Goal: Find specific page/section: Find specific page/section

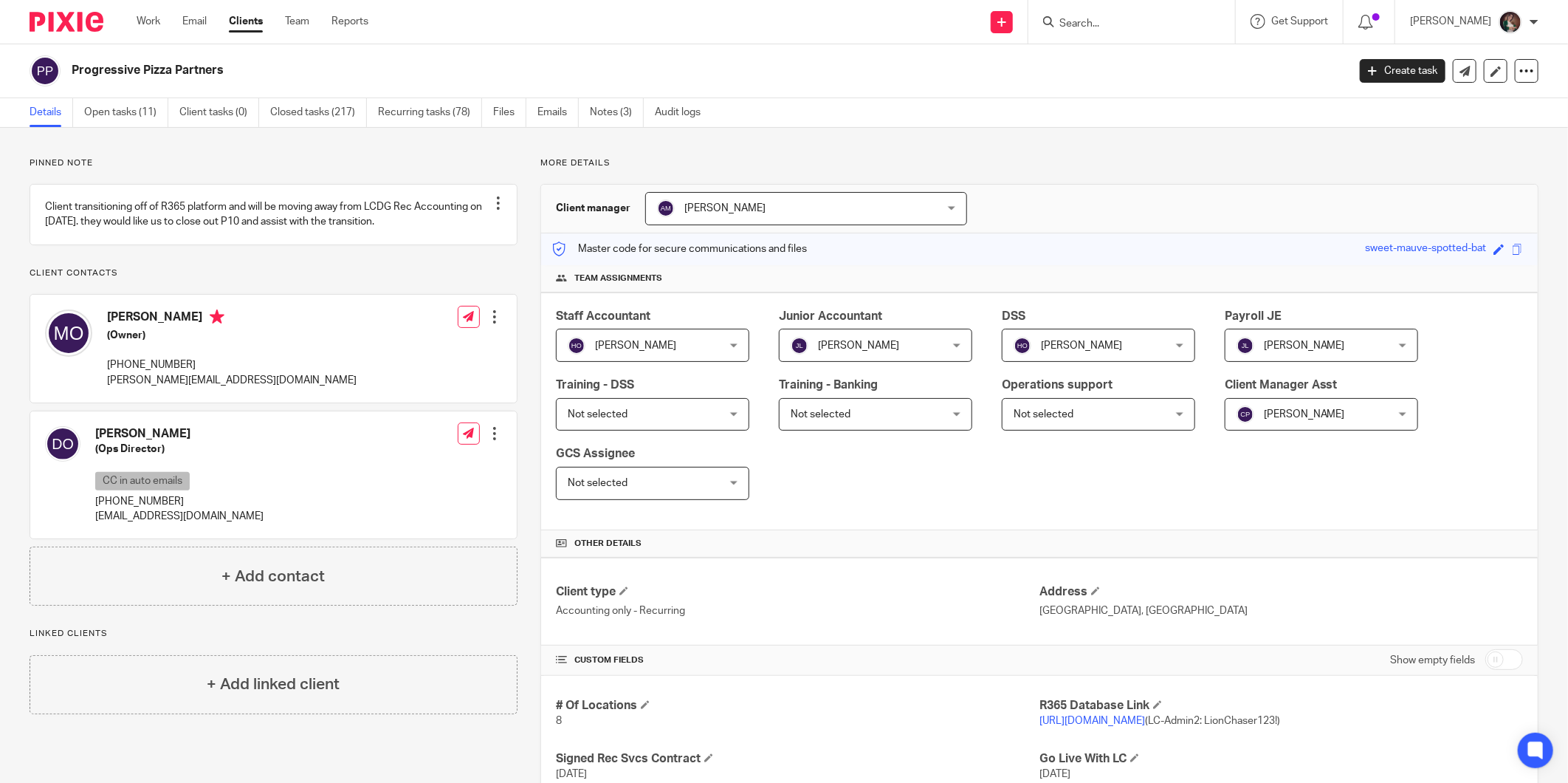
click at [1175, 28] on input "Search" at bounding box center [1124, 24] width 133 height 13
click at [1464, 22] on p "[PERSON_NAME]" at bounding box center [1451, 21] width 81 height 15
click at [1478, 62] on span "My profile" at bounding box center [1477, 59] width 46 height 10
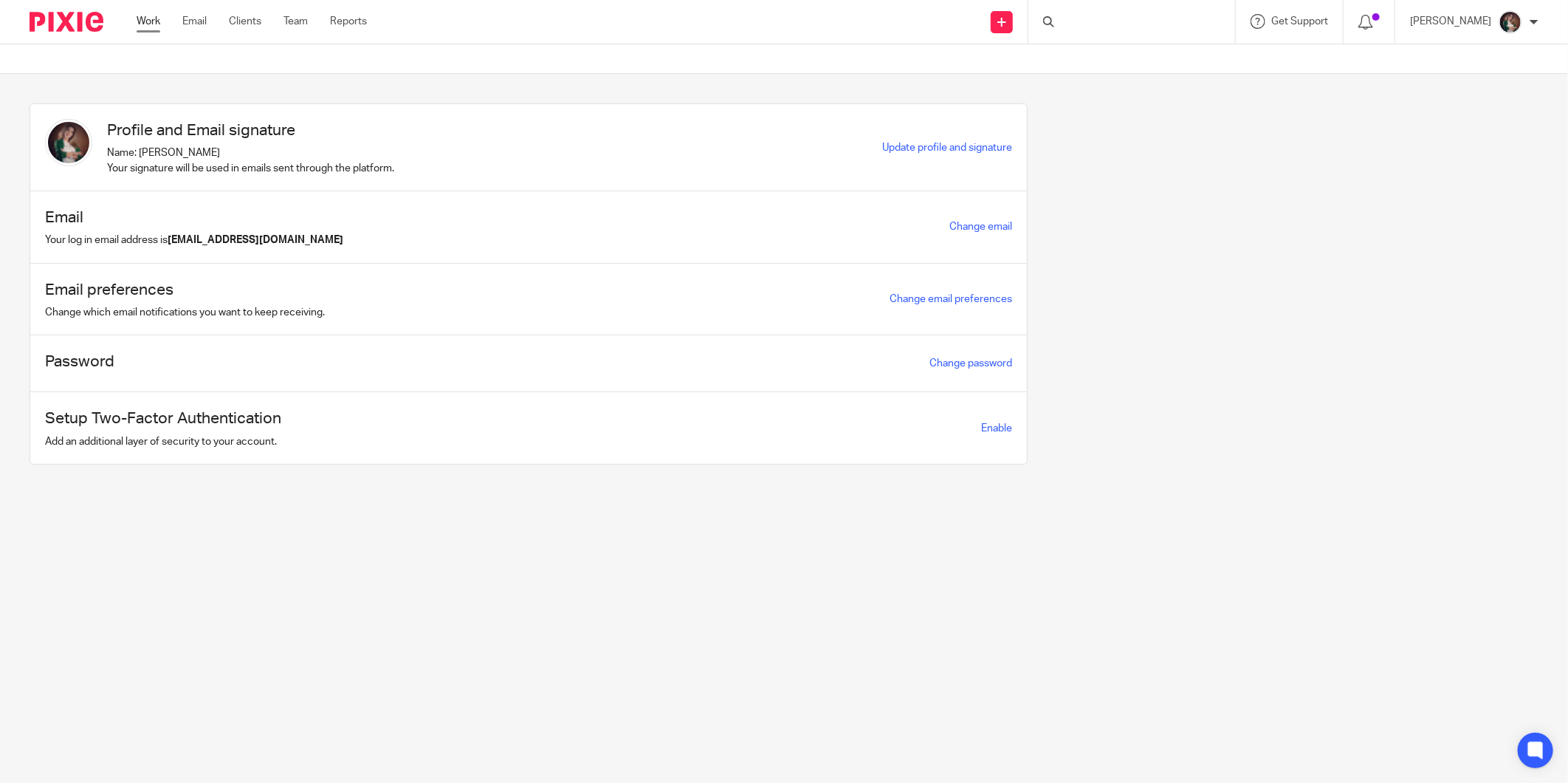
click at [151, 19] on link "Work" at bounding box center [148, 21] width 23 height 15
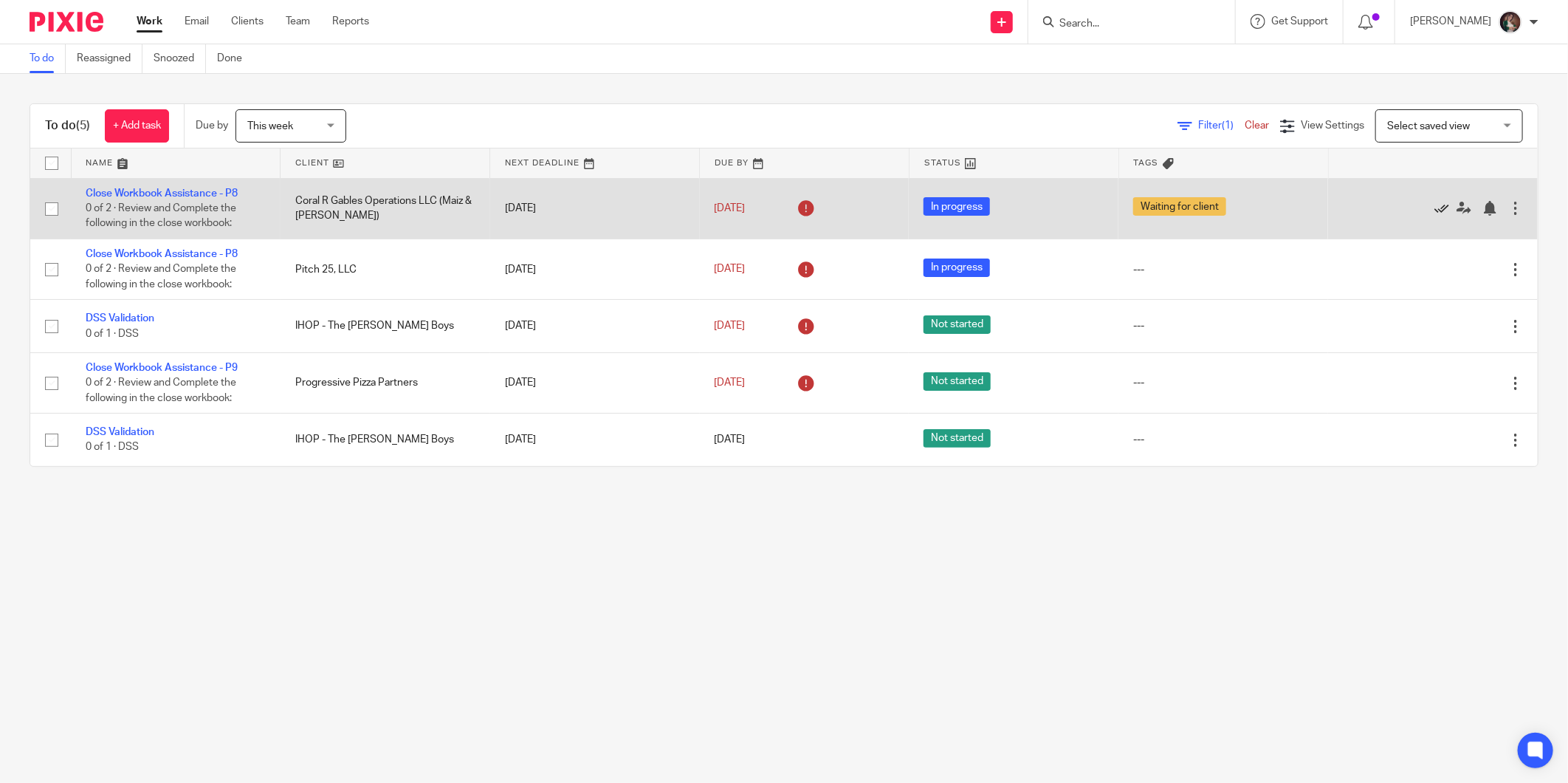
click at [1434, 210] on icon at bounding box center [1441, 208] width 15 height 15
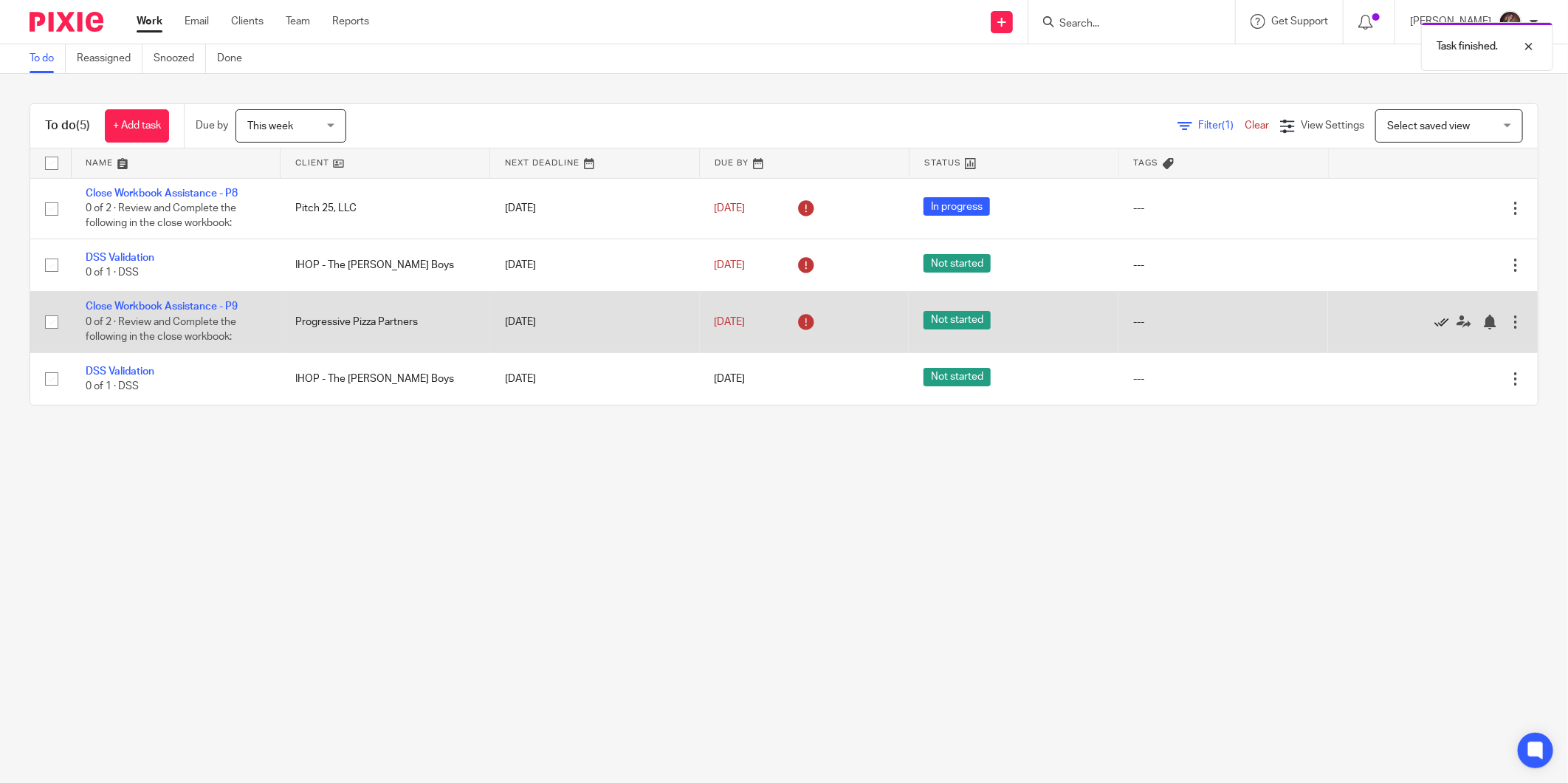
click at [1434, 319] on icon at bounding box center [1441, 321] width 15 height 15
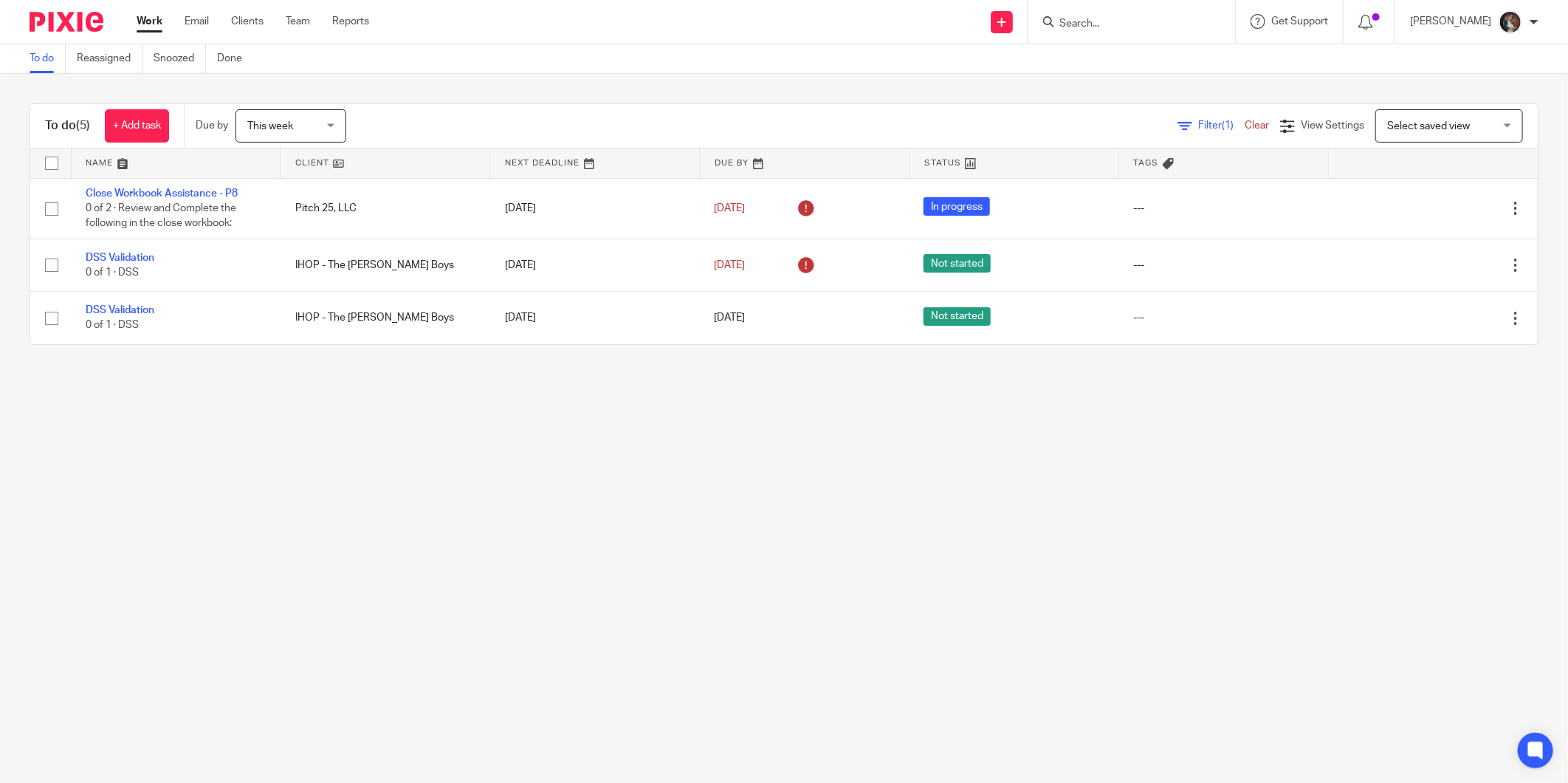
click at [1141, 11] on div at bounding box center [1132, 22] width 207 height 43
click at [1149, 21] on input "Search" at bounding box center [1124, 24] width 133 height 13
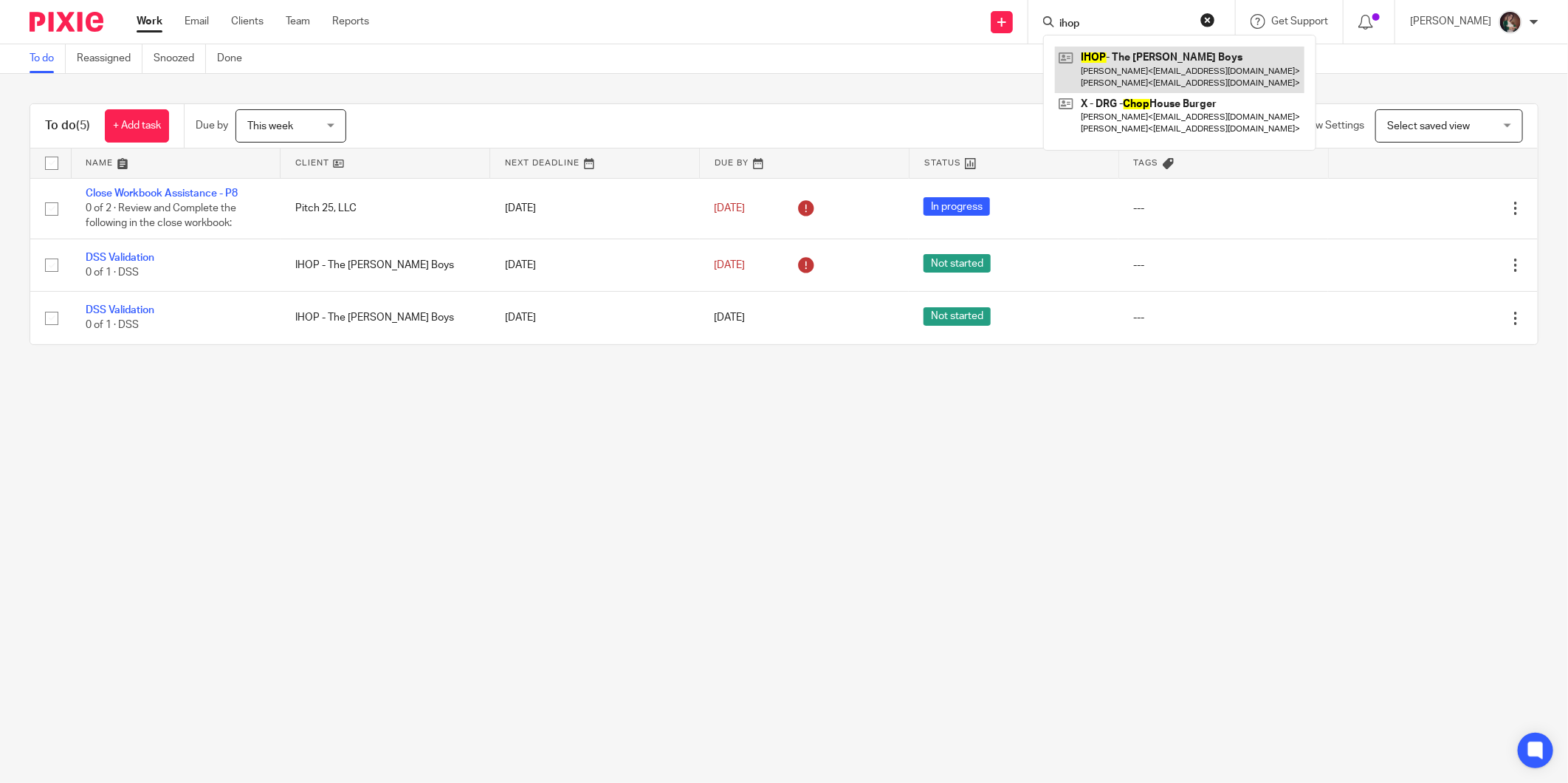
type input "ihop"
click at [1165, 60] on link at bounding box center [1180, 69] width 249 height 46
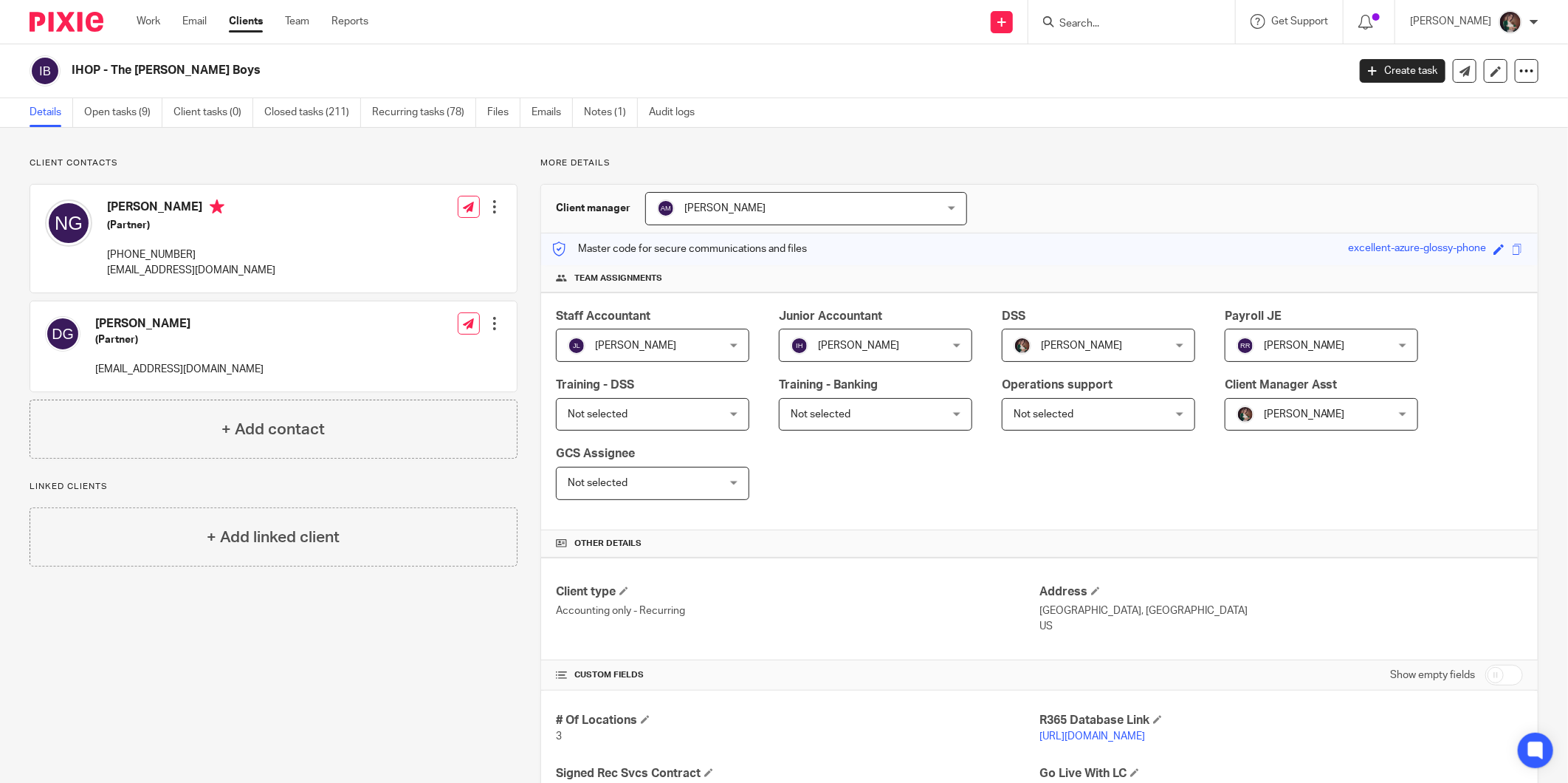
scroll to position [82, 0]
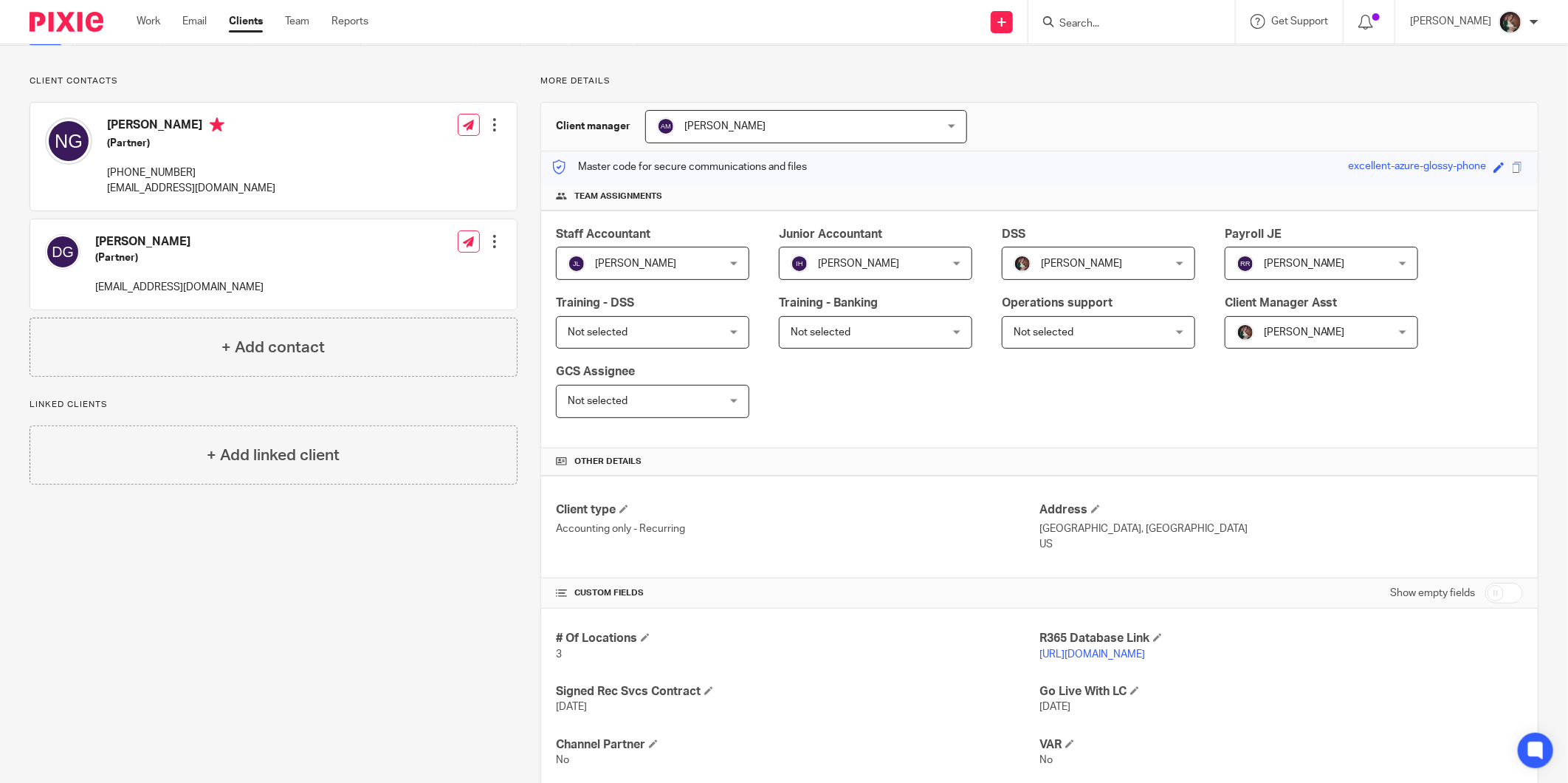
click at [1081, 659] on link "https://goldnerboys.restaurant365.com" at bounding box center [1093, 654] width 105 height 10
